Goal: Check status

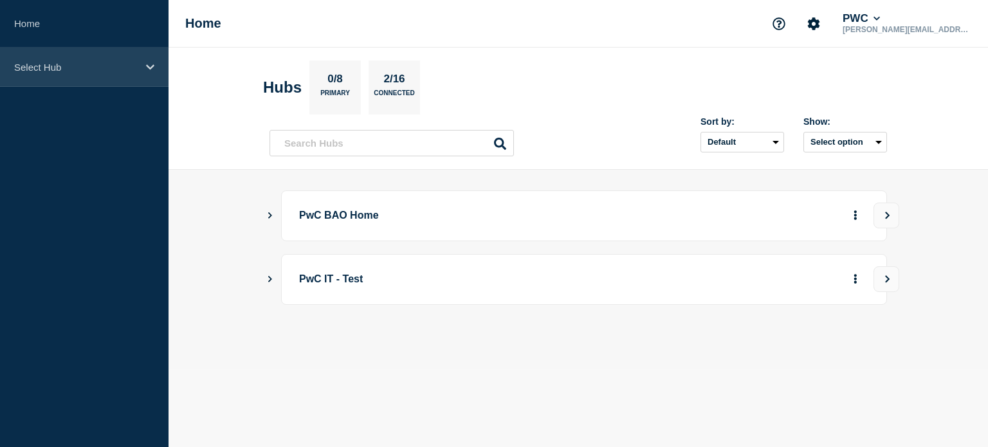
click at [152, 68] on icon at bounding box center [150, 67] width 8 height 10
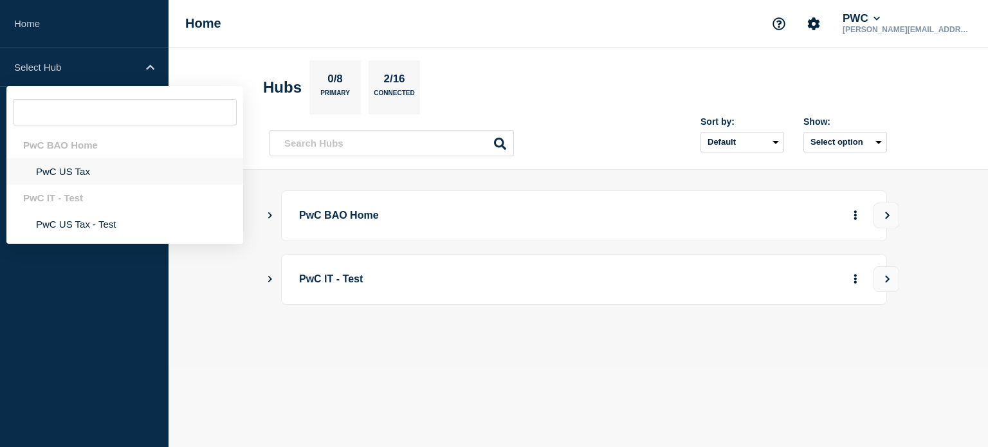
click at [71, 181] on li "PwC US Tax" at bounding box center [124, 171] width 237 height 26
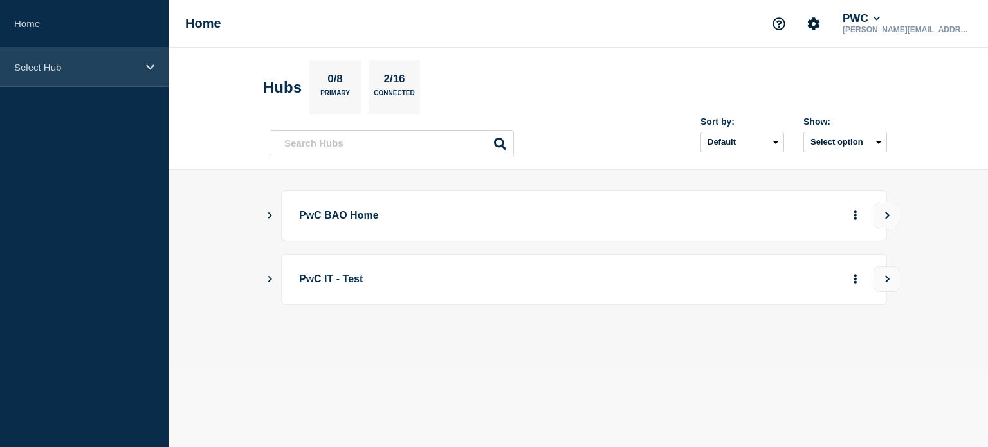
click at [149, 64] on icon at bounding box center [150, 67] width 8 height 10
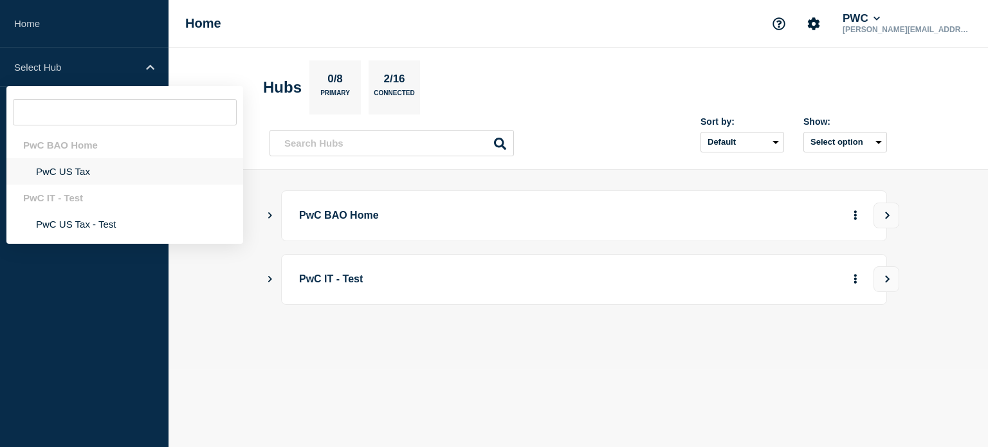
click at [63, 172] on li "PwC US Tax" at bounding box center [124, 171] width 237 height 26
